Goal: Obtain resource: Obtain resource

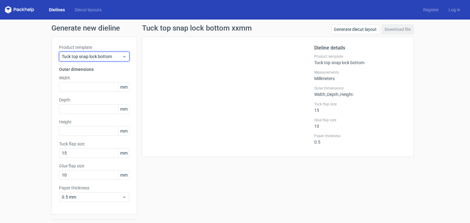
click at [122, 58] on icon at bounding box center [124, 56] width 5 height 5
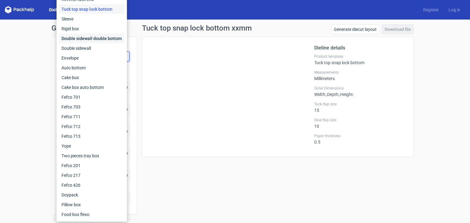
click at [96, 39] on div "Double sidewall double bottom" at bounding box center [91, 39] width 65 height 10
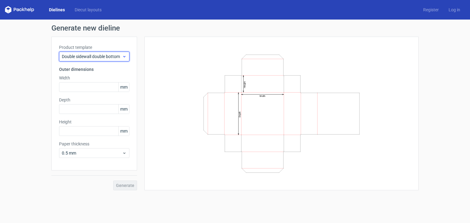
click at [125, 54] on icon at bounding box center [124, 56] width 5 height 5
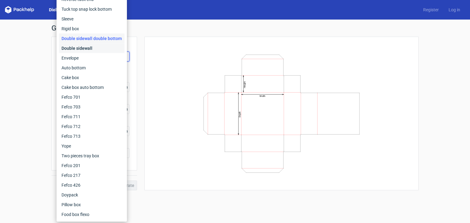
click at [100, 46] on div "Double sidewall" at bounding box center [91, 48] width 65 height 10
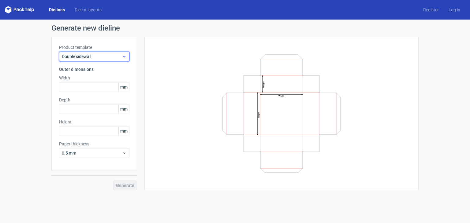
click at [126, 58] on icon at bounding box center [124, 56] width 5 height 5
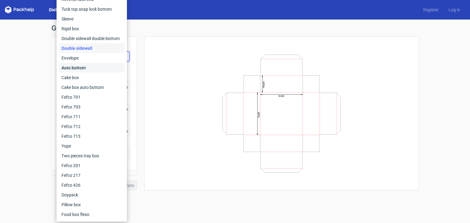
click at [103, 69] on div "Auto bottom" at bounding box center [91, 68] width 65 height 10
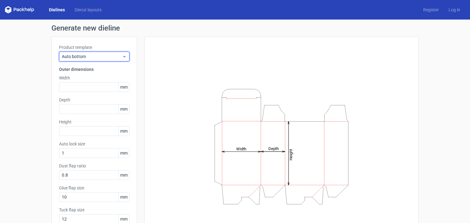
click at [125, 57] on div "Auto bottom" at bounding box center [94, 57] width 70 height 10
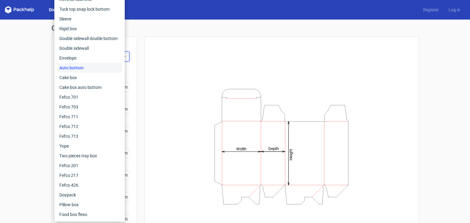
click at [186, 85] on div "Height Depth Width" at bounding box center [281, 146] width 259 height 205
